Goal: Check status: Check status

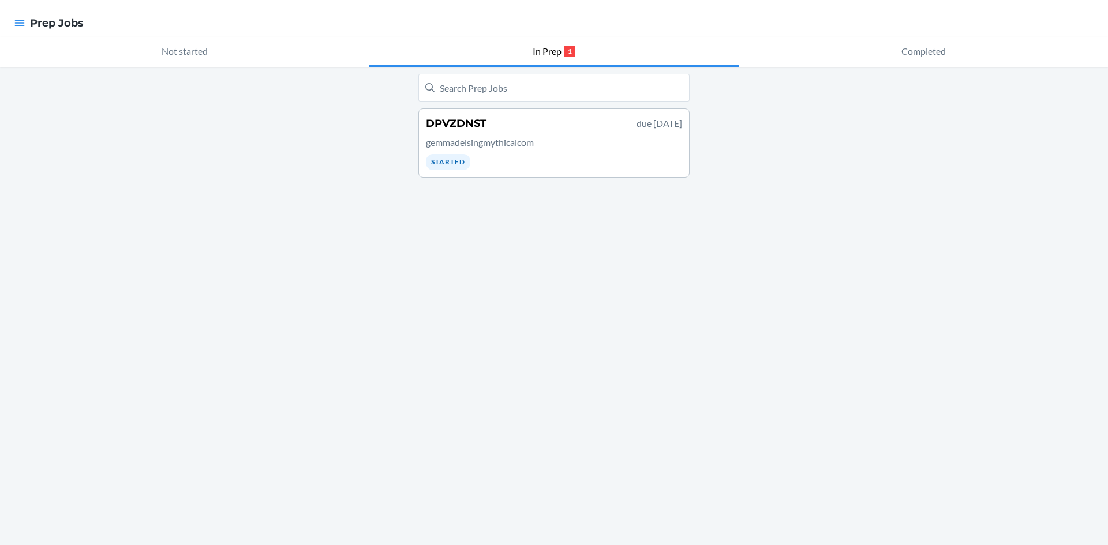
click at [12, 21] on div at bounding box center [19, 23] width 21 height 24
click at [20, 25] on icon "button" at bounding box center [20, 23] width 12 height 12
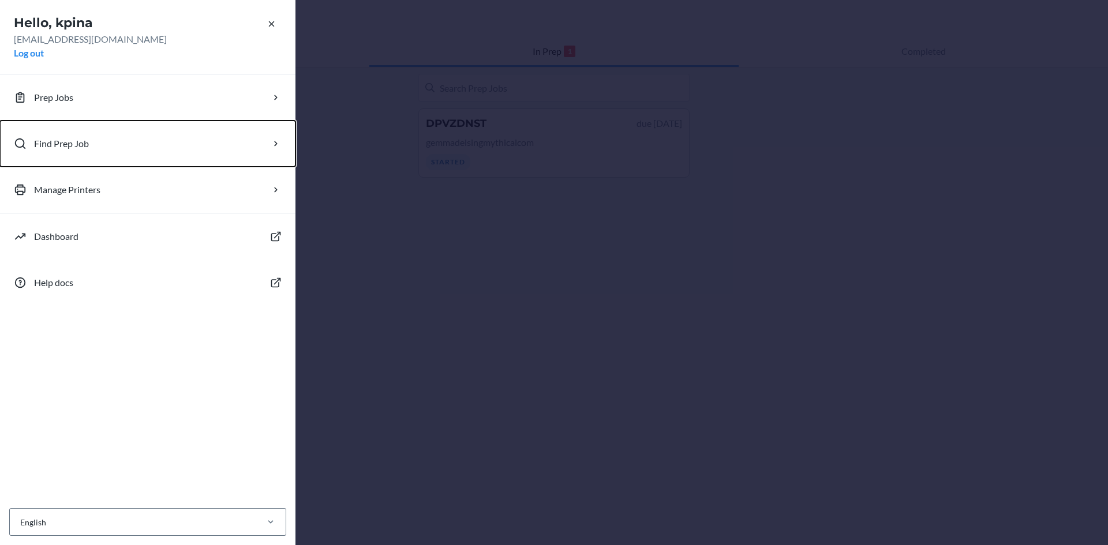
click at [94, 148] on button "Find Prep Job" at bounding box center [147, 144] width 295 height 46
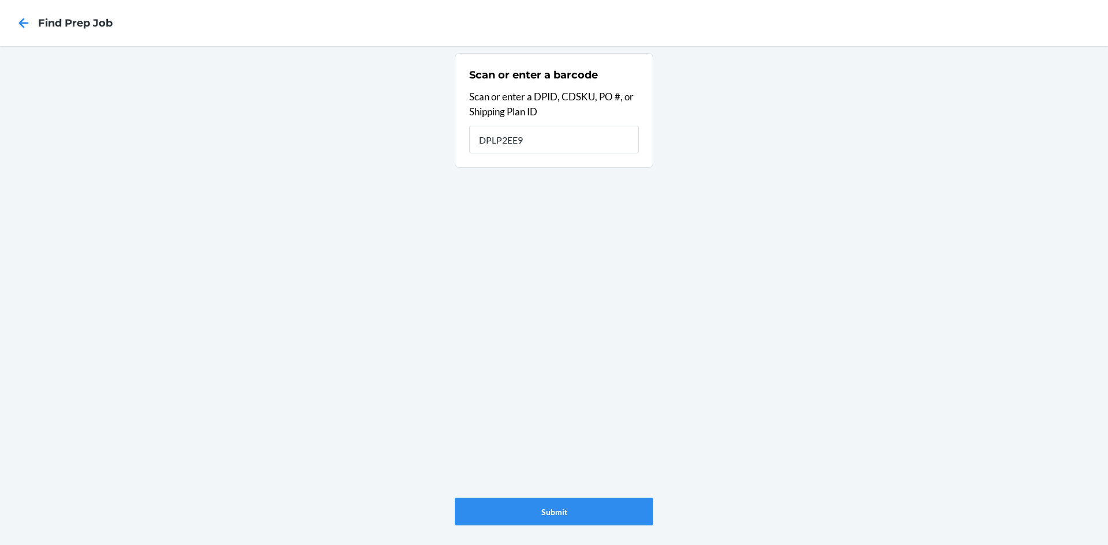
type input "DPLP2EE9"
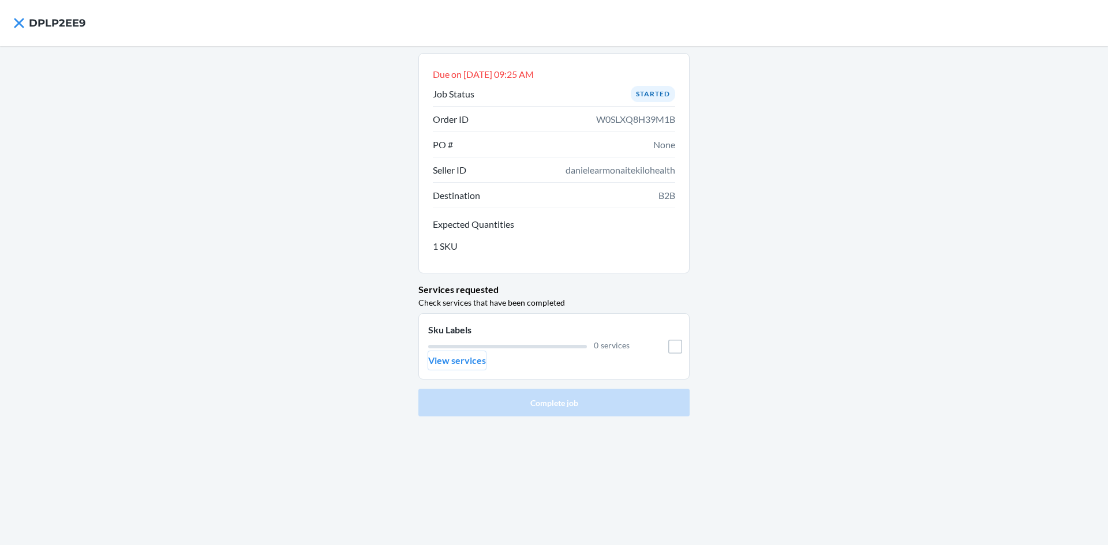
click at [467, 362] on p "View services" at bounding box center [457, 361] width 58 height 14
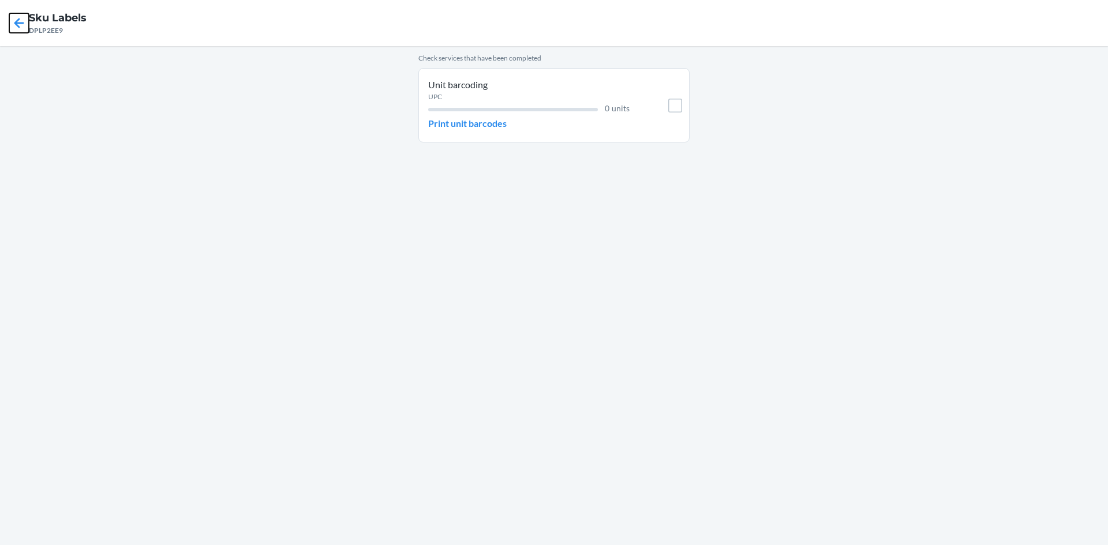
click at [28, 24] on icon at bounding box center [19, 23] width 20 height 20
